Goal: Information Seeking & Learning: Learn about a topic

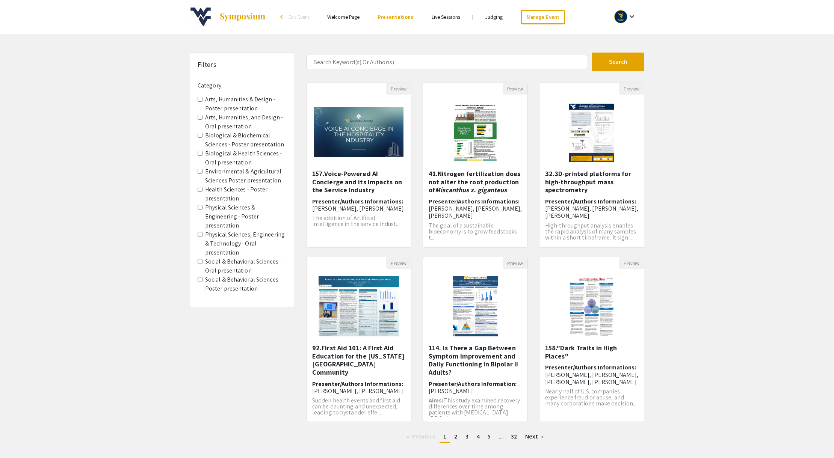
click at [200, 190] on presentation "Health Sciences - Poster presentation" at bounding box center [200, 189] width 5 height 5
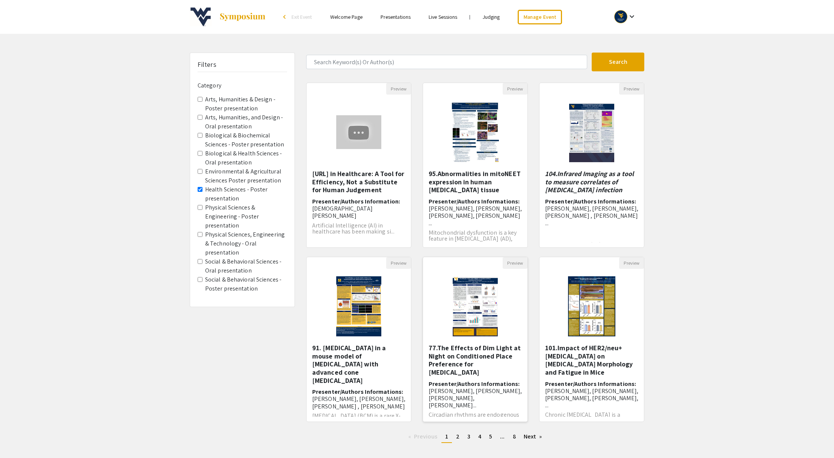
scroll to position [39, 0]
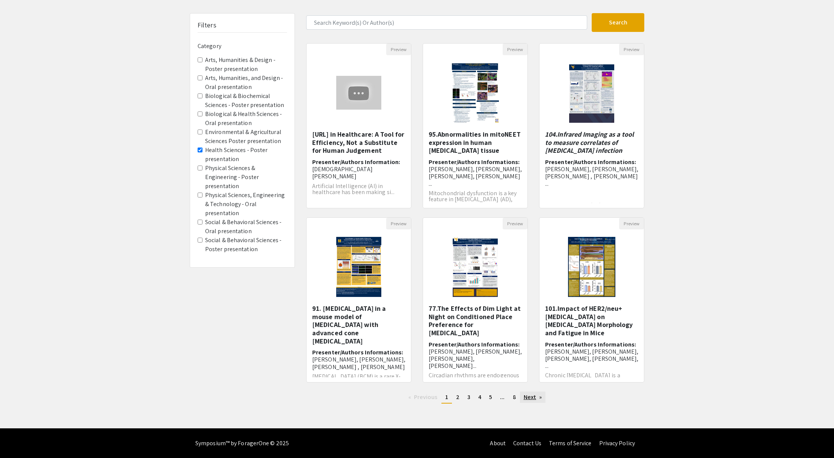
click at [530, 401] on link "Next page" at bounding box center [533, 397] width 26 height 11
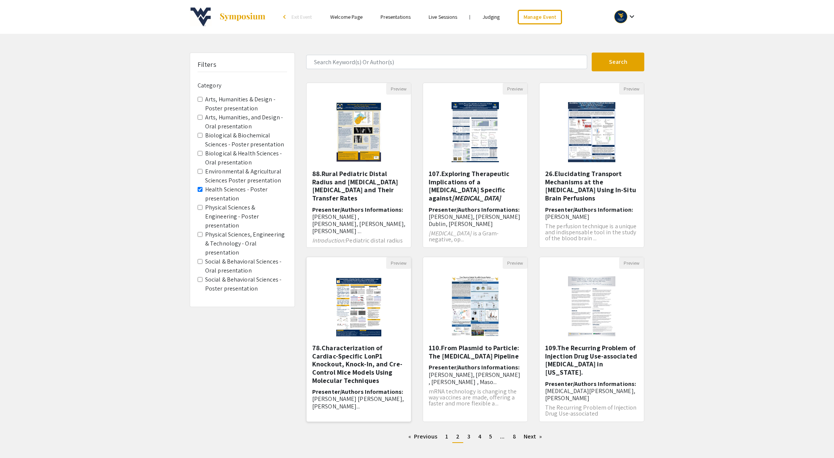
click at [372, 363] on h5 "78.Characterization of Cardiac-Specific LonP1 Knockout, Knock-In, and Cre-Contr…" at bounding box center [358, 364] width 93 height 41
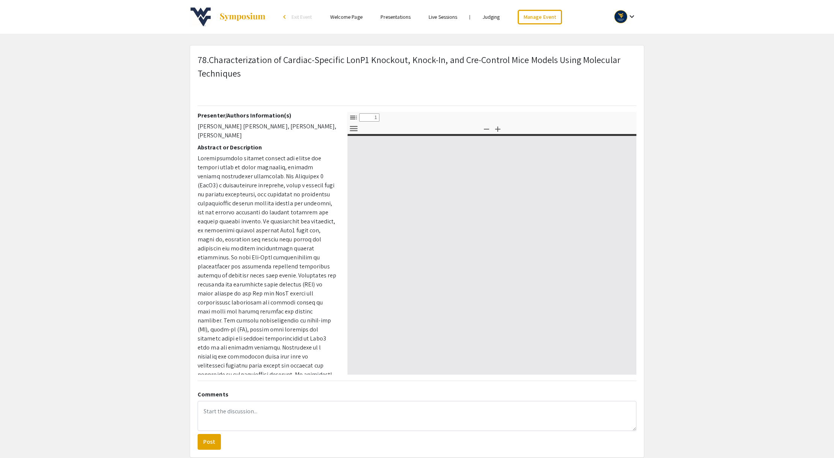
select select "custom"
type input "0"
select select "custom"
type input "1"
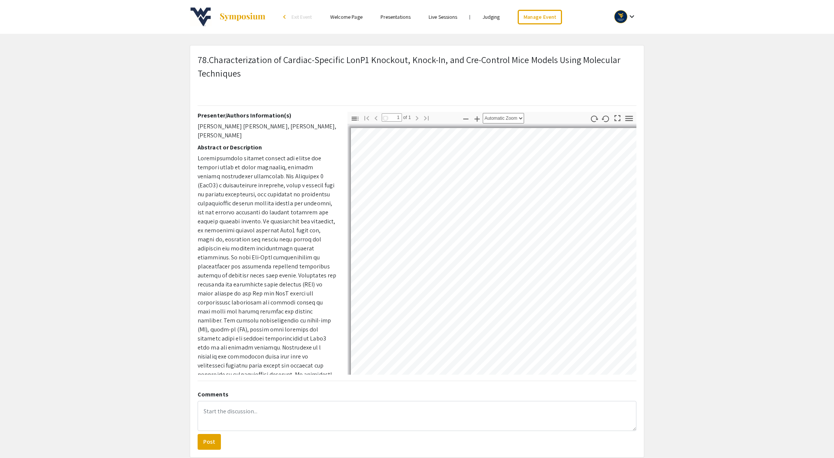
select select "auto"
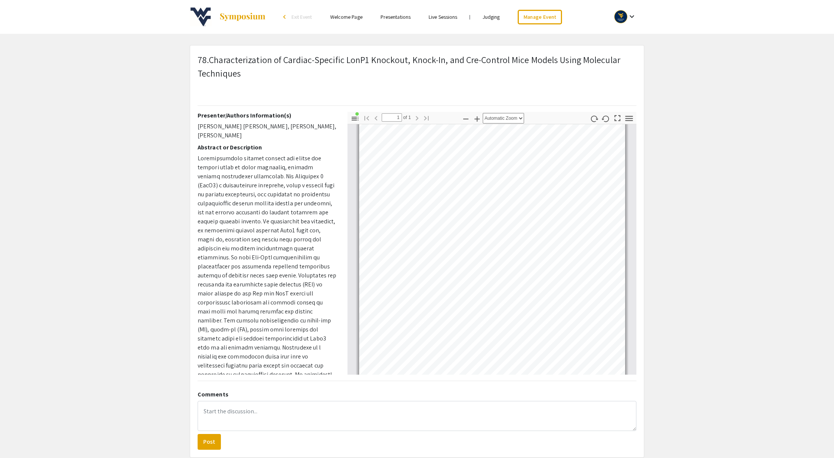
scroll to position [29, 0]
